Goal: Find specific page/section: Find specific page/section

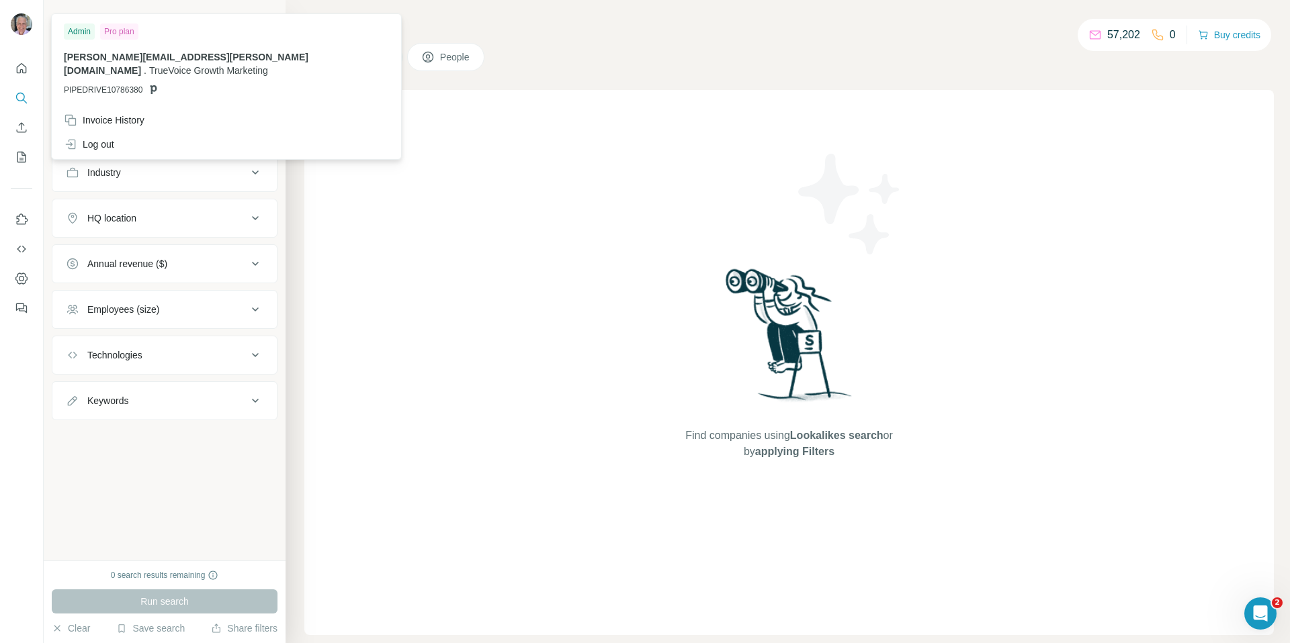
click at [25, 31] on img at bounding box center [21, 23] width 21 height 21
